Goal: Task Accomplishment & Management: Complete application form

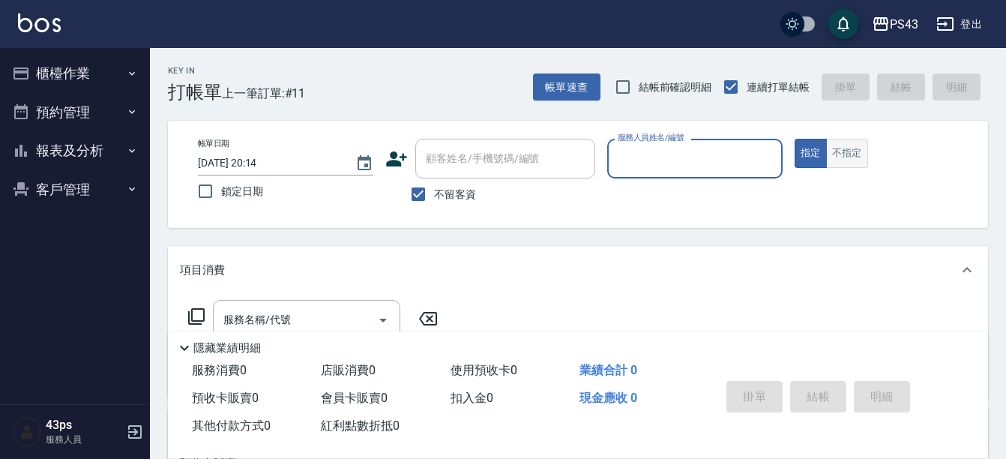
click at [845, 158] on button "不指定" at bounding box center [847, 153] width 42 height 29
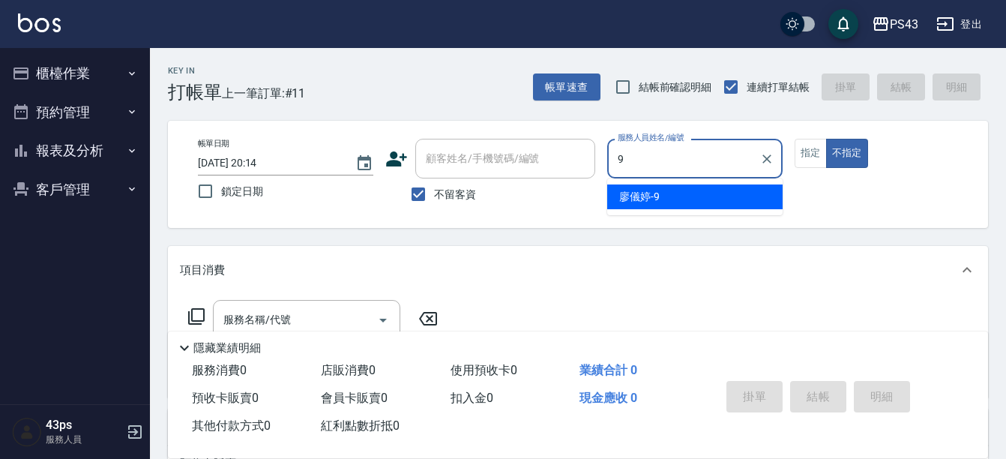
type input "[PERSON_NAME]-9"
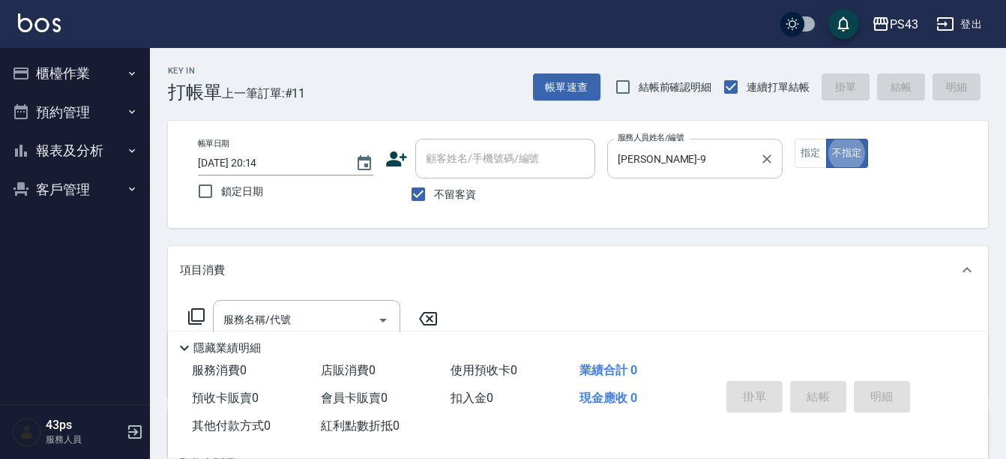
type button "false"
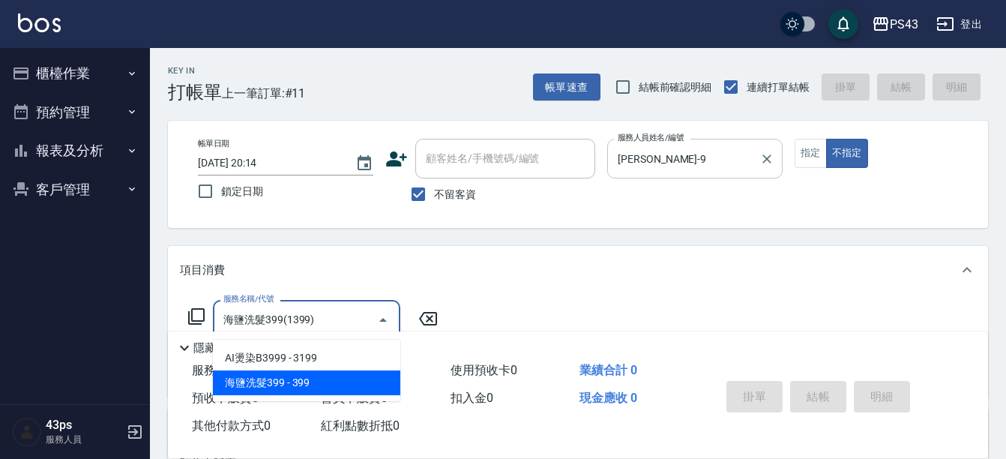
type input "海鹽洗髮399(1399)"
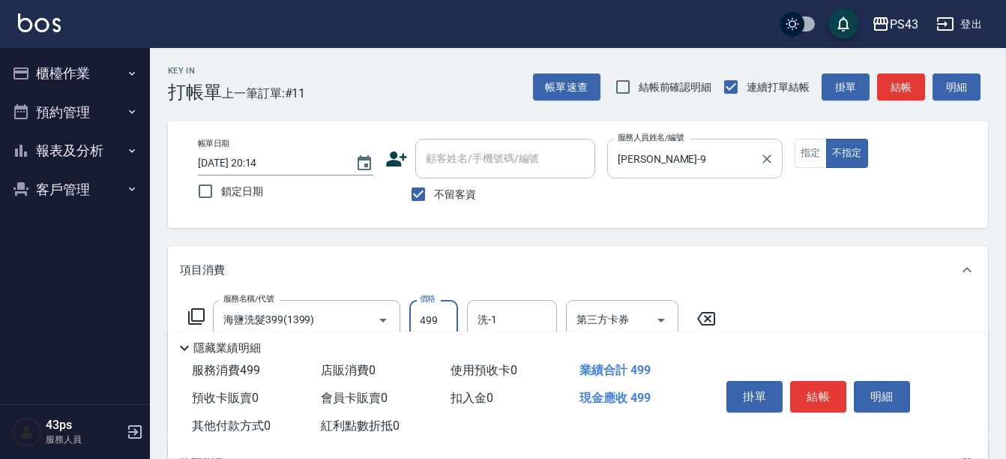
type input "499"
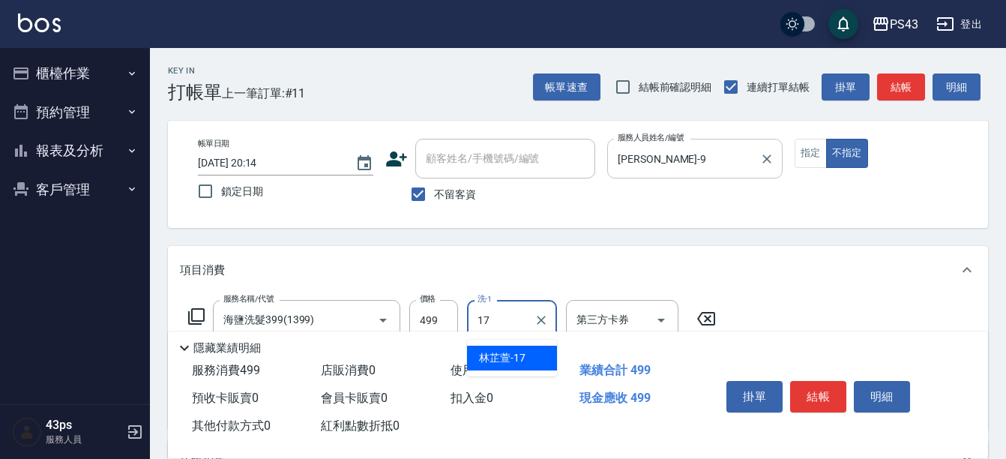
type input "林芷萱-17"
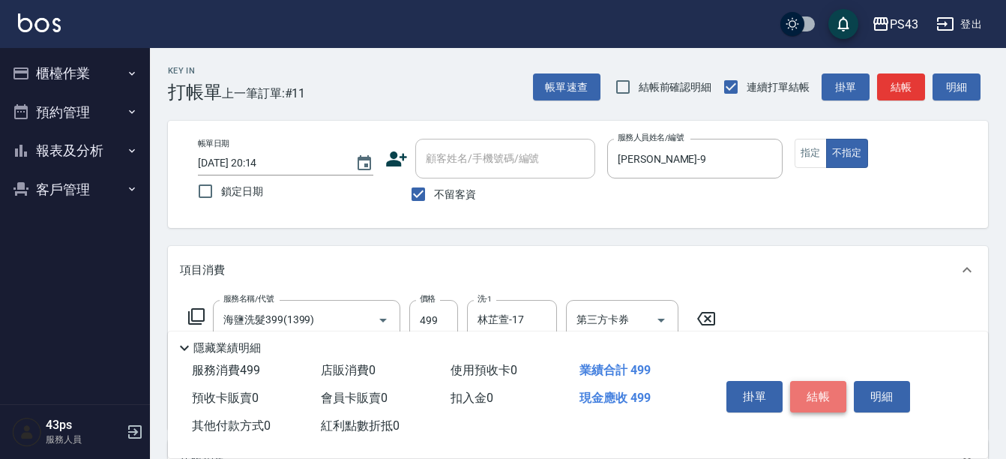
click at [819, 381] on button "結帳" at bounding box center [818, 396] width 56 height 31
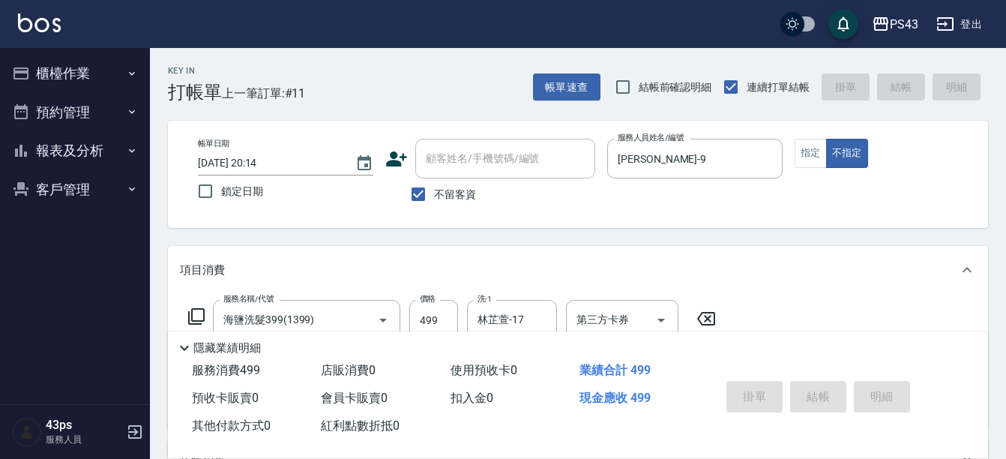
type input "[DATE] 21:04"
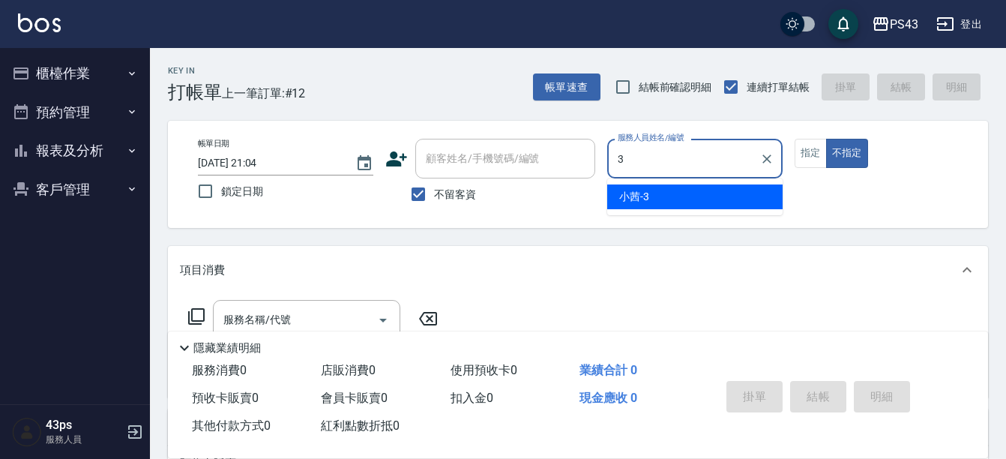
type input "[PERSON_NAME]-3"
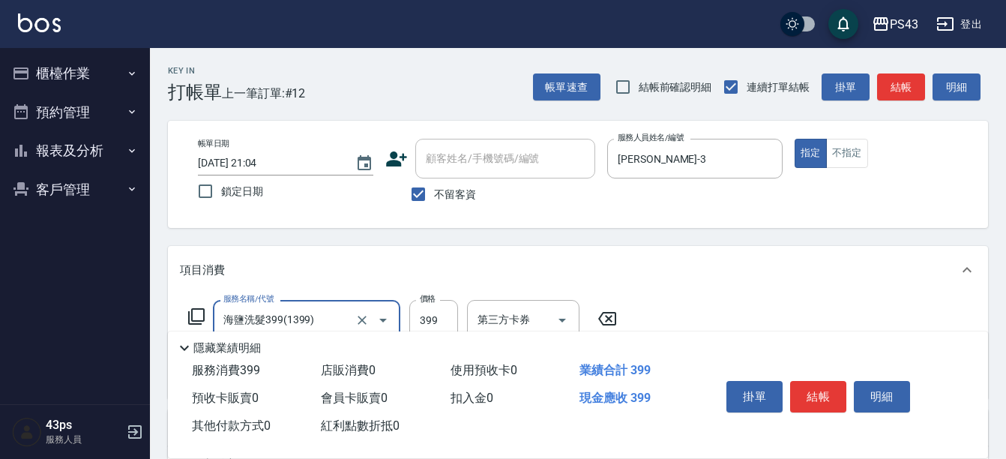
type input "海鹽洗髮399(1399)"
type input "400"
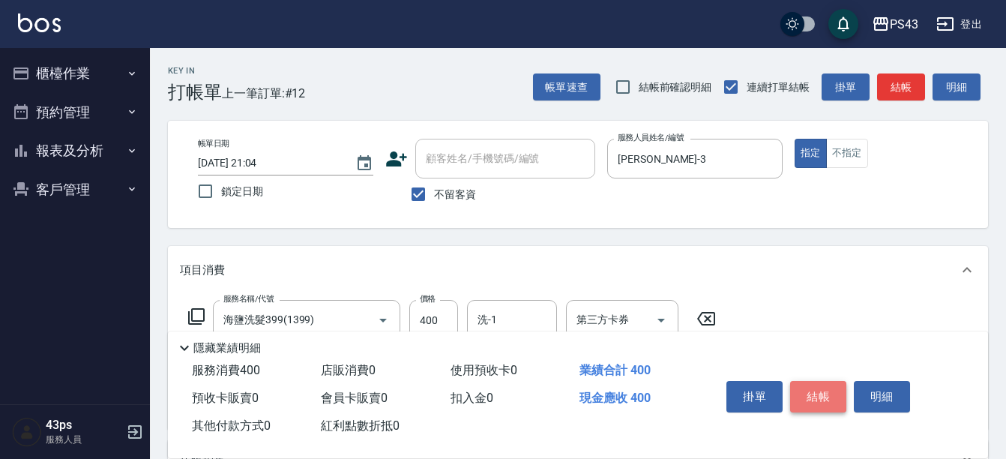
click at [797, 394] on button "結帳" at bounding box center [818, 396] width 56 height 31
type input "[DATE] 21:05"
